Goal: Communication & Community: Share content

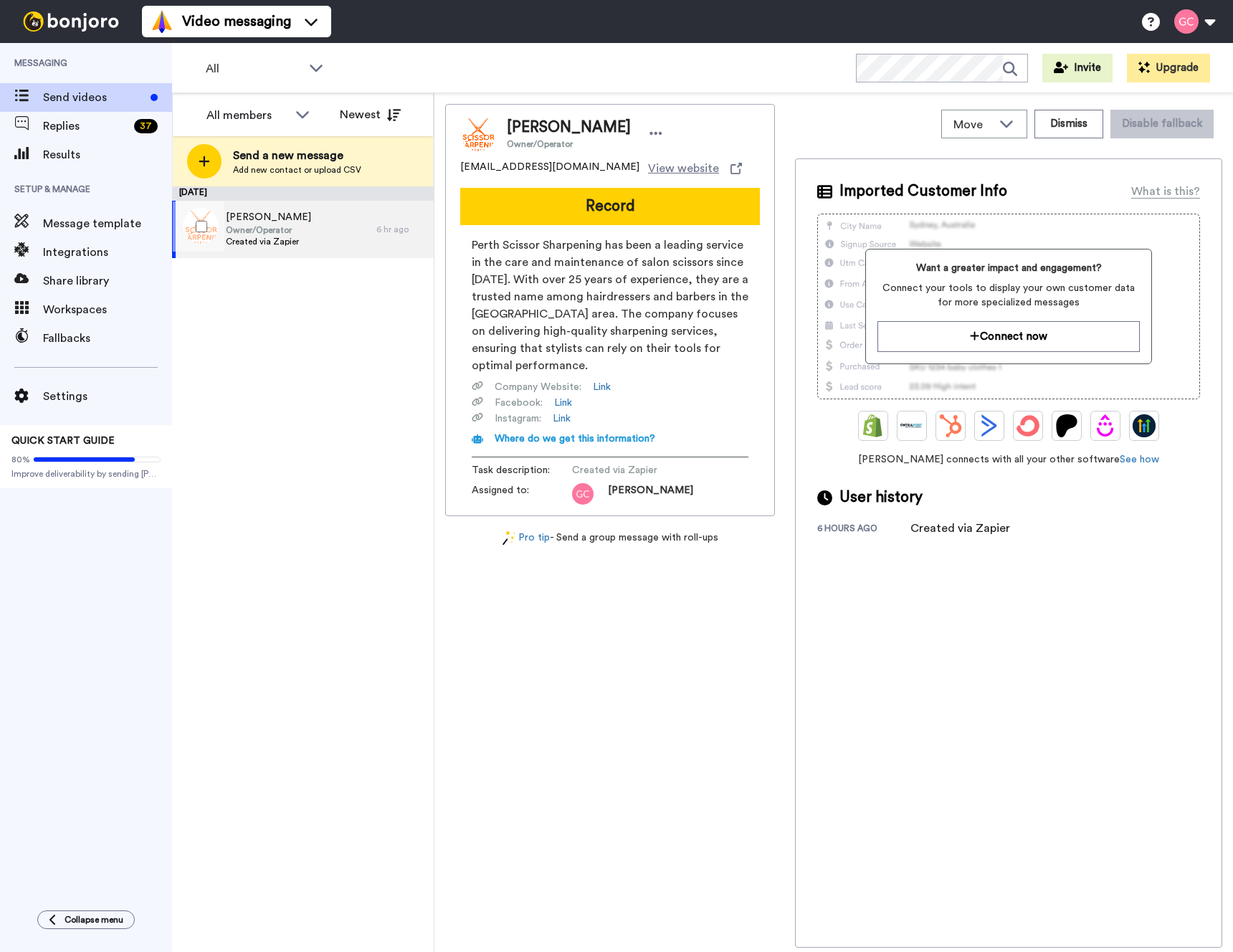
click at [310, 229] on div "Alex Mesics Owner/Operator Created via Zapier" at bounding box center [273, 229] width 204 height 58
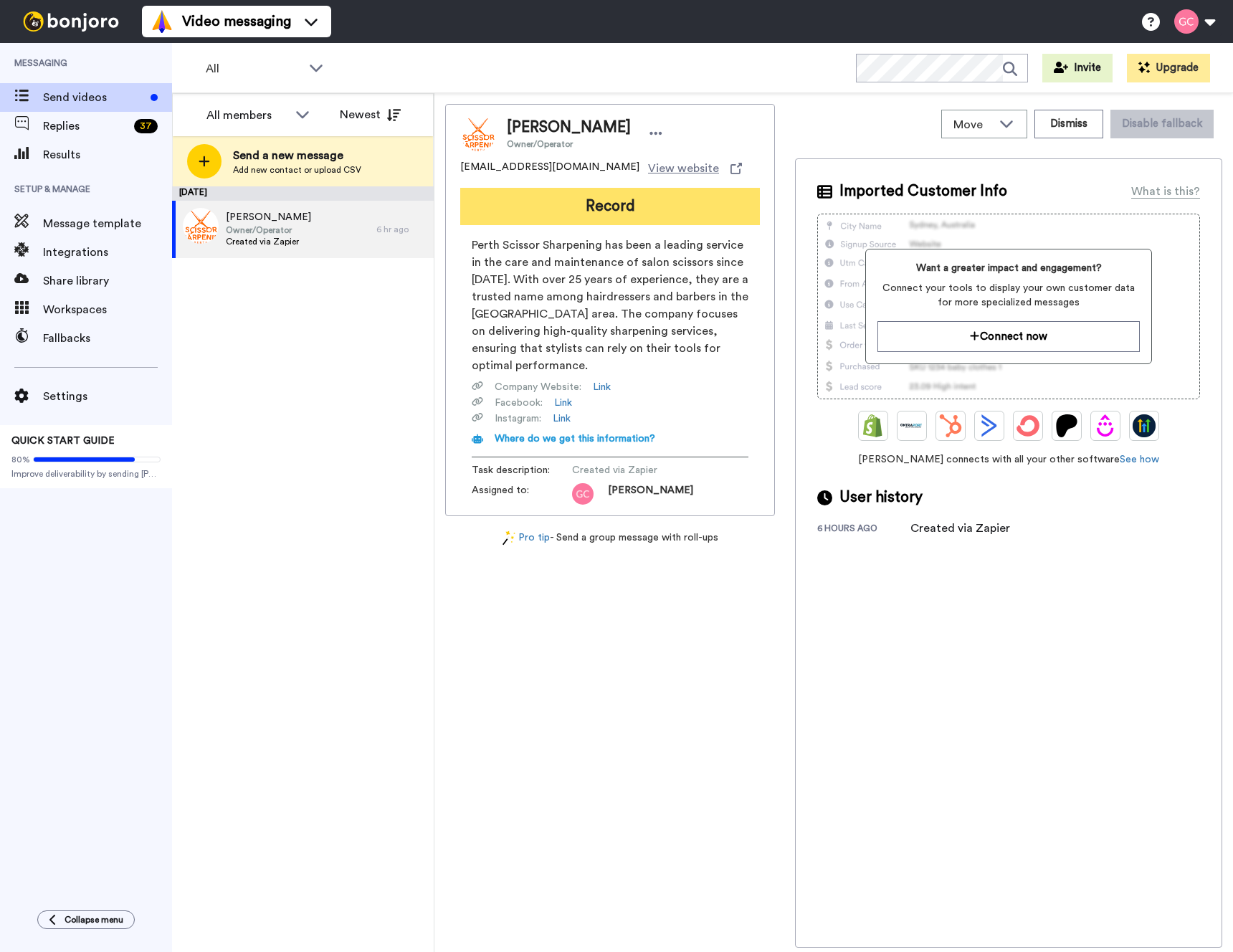
click at [616, 219] on button "Record" at bounding box center [610, 207] width 300 height 37
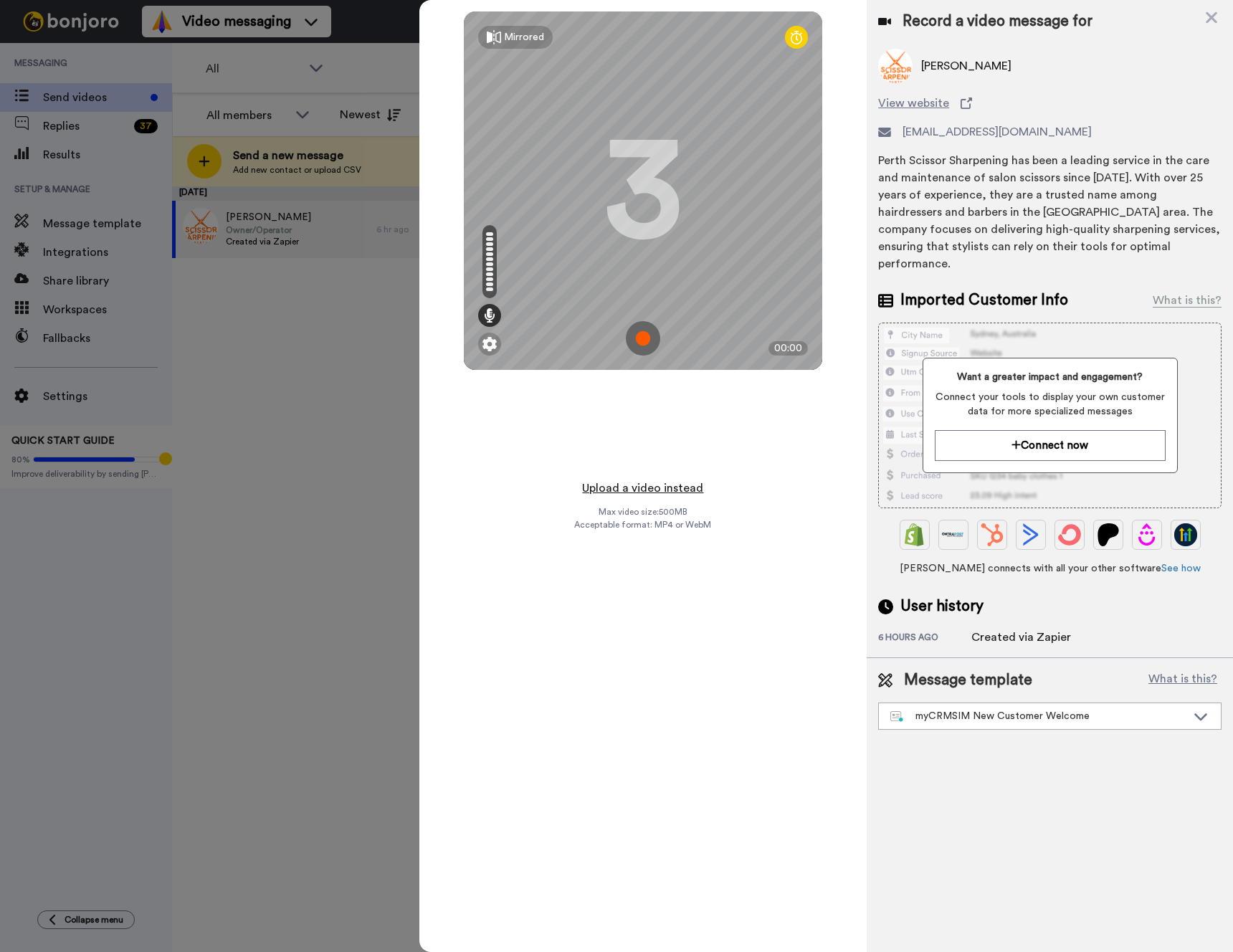
click at [653, 483] on button "Upload a video instead" at bounding box center [643, 488] width 130 height 19
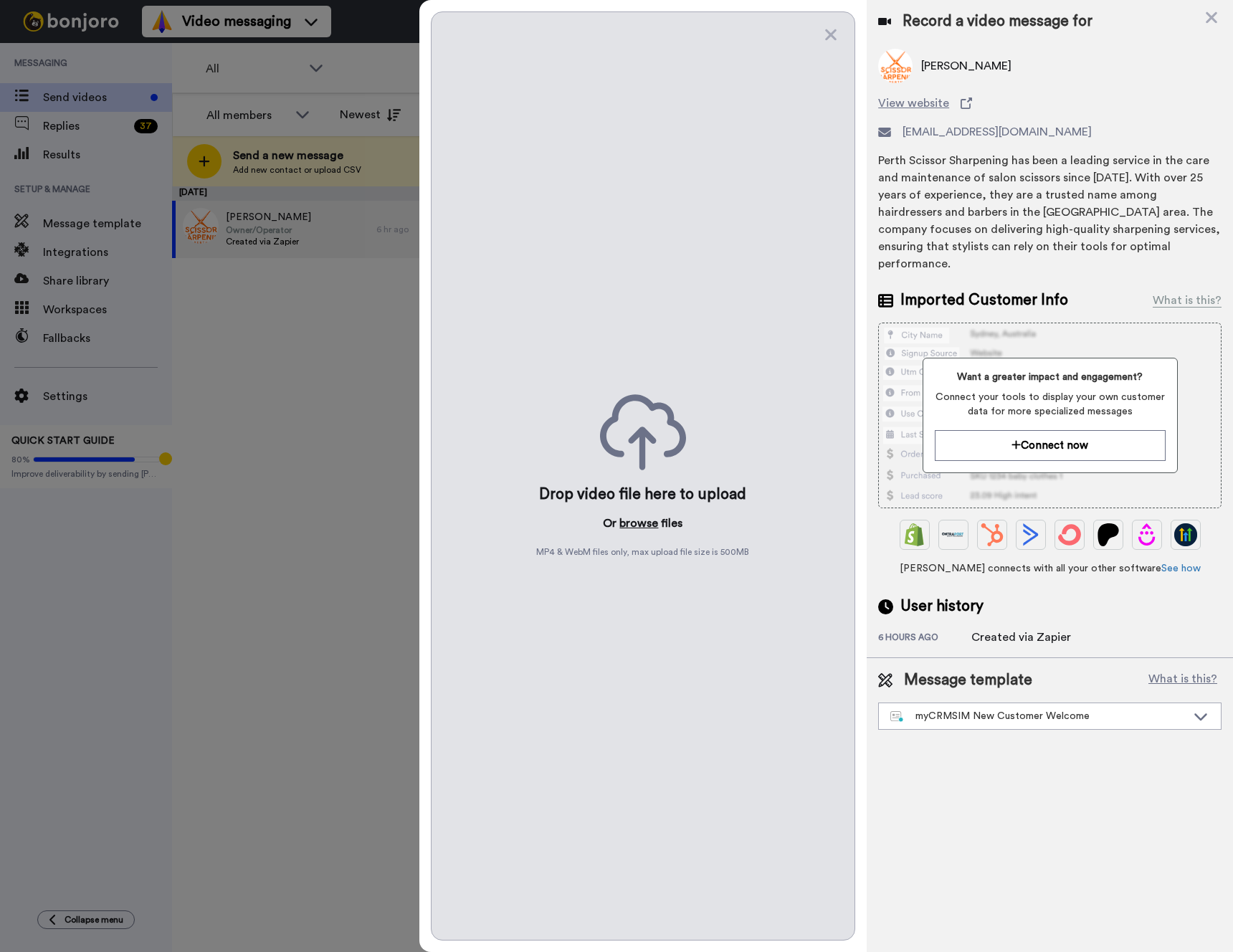
click at [636, 524] on button "browse" at bounding box center [639, 523] width 39 height 17
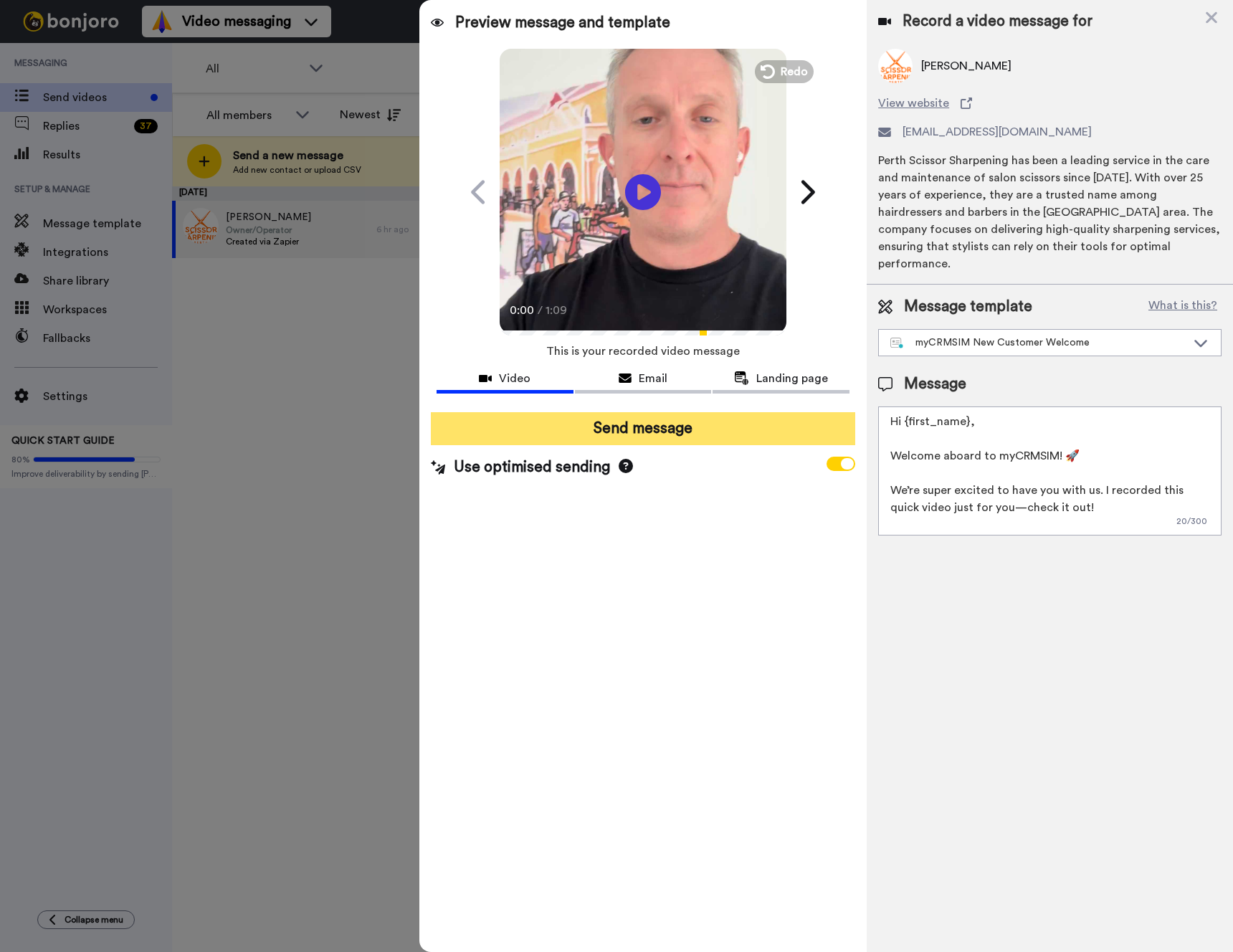
click at [651, 432] on button "Send message" at bounding box center [643, 429] width 424 height 33
